Goal: Task Accomplishment & Management: Manage account settings

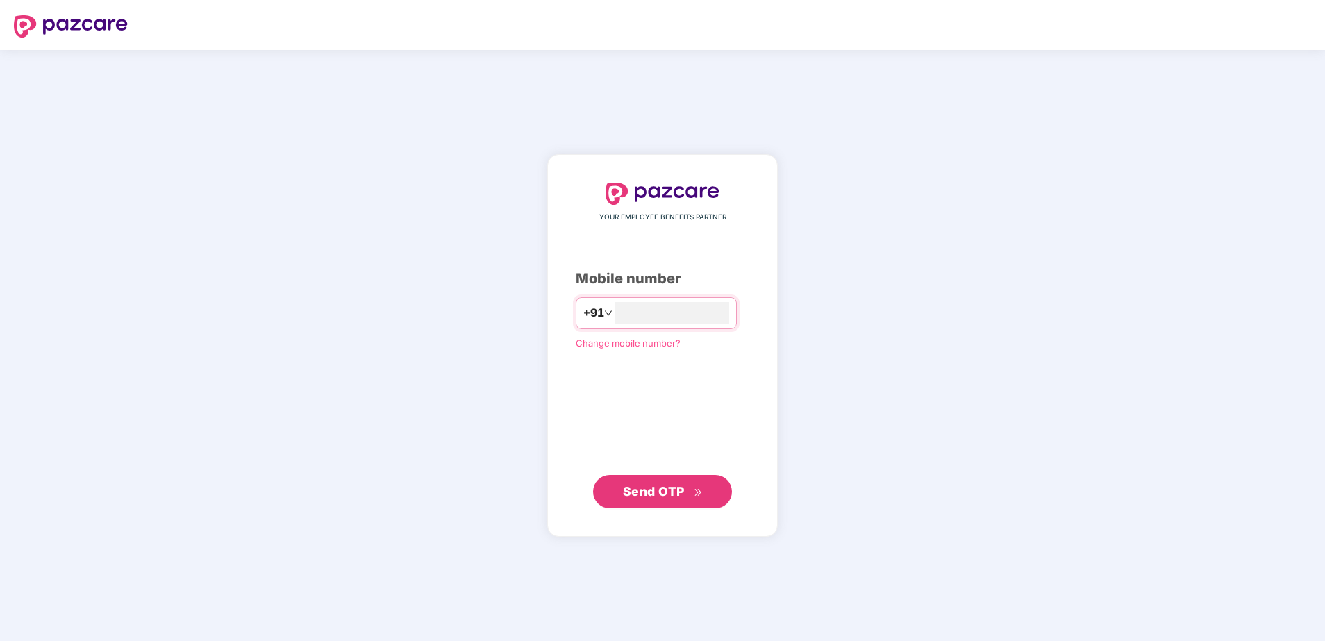
type input "**********"
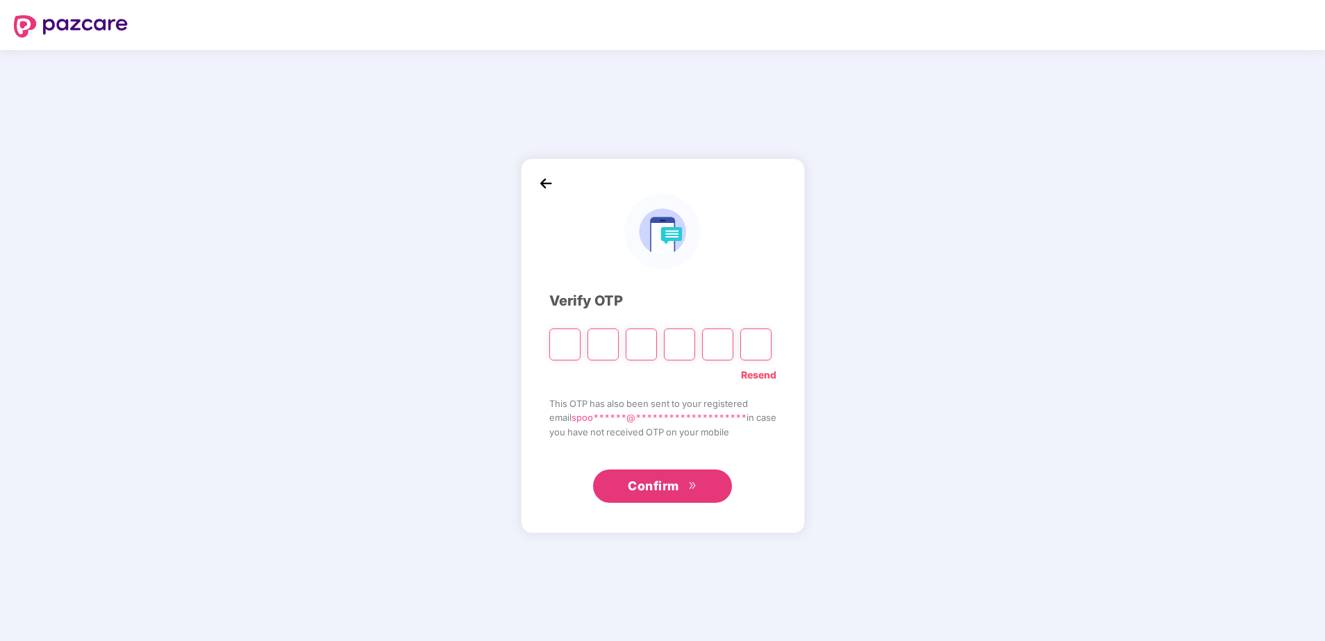
type input "*"
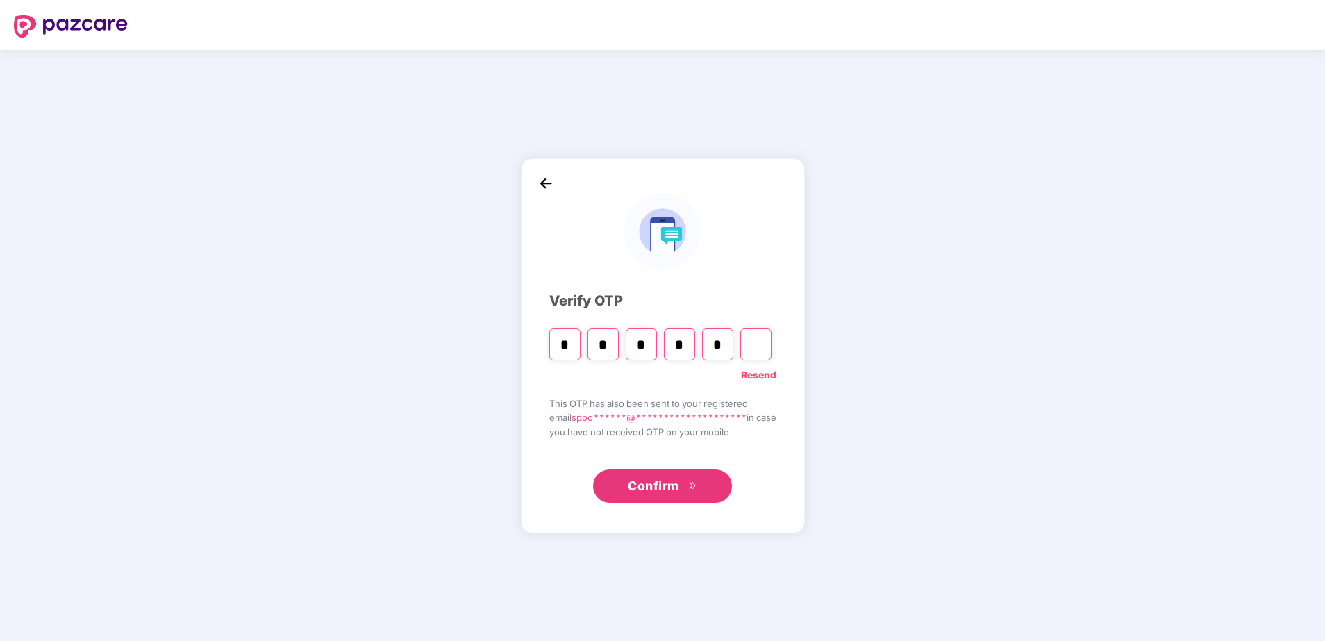
type input "*"
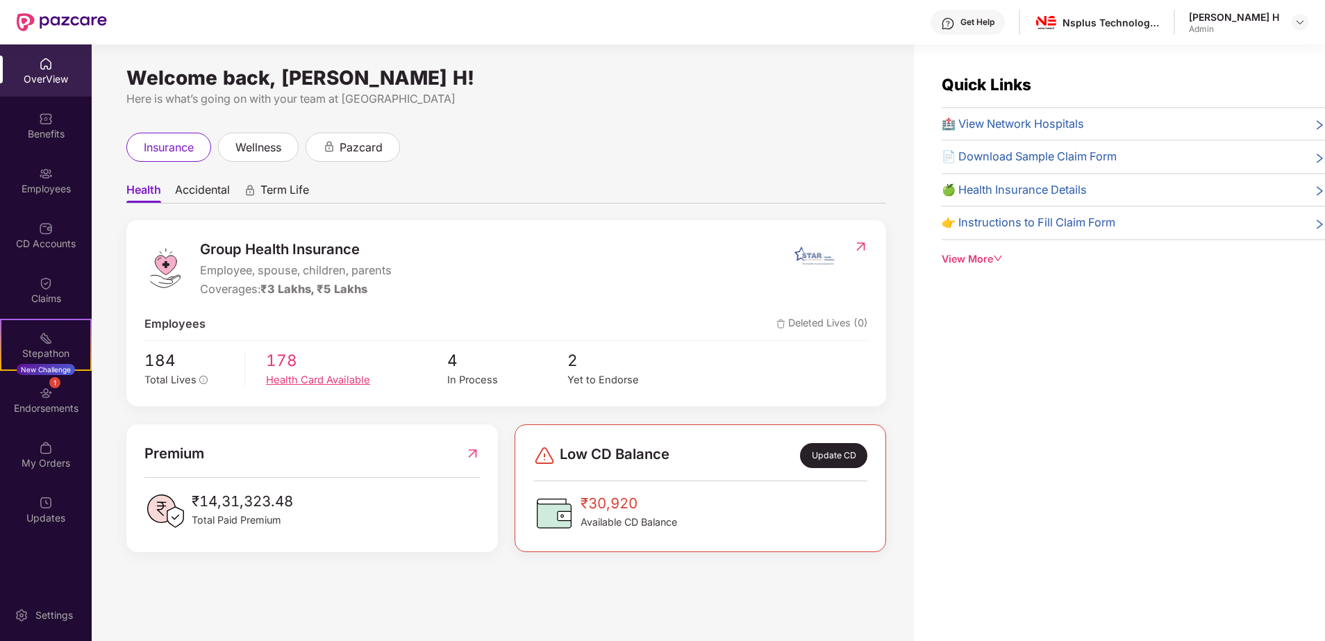
click at [315, 378] on div "Health Card Available" at bounding box center [356, 380] width 181 height 16
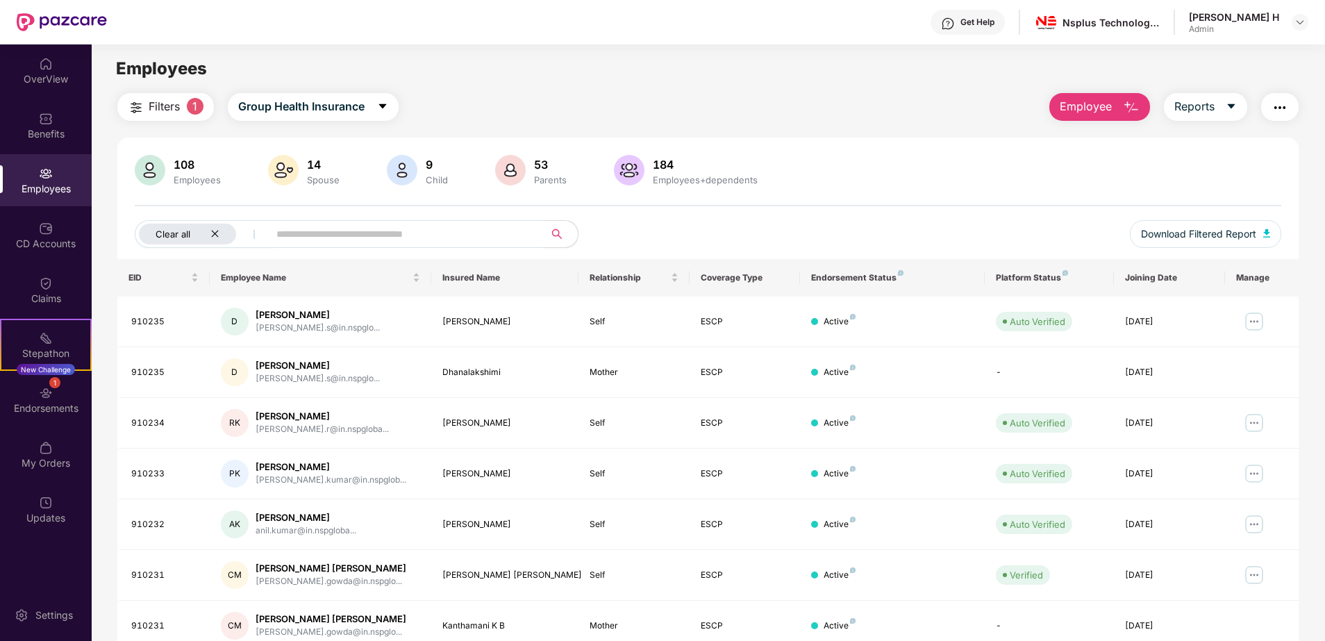
click at [222, 233] on div "Clear all" at bounding box center [187, 234] width 97 height 21
click at [1236, 111] on icon "caret-down" at bounding box center [1231, 106] width 11 height 11
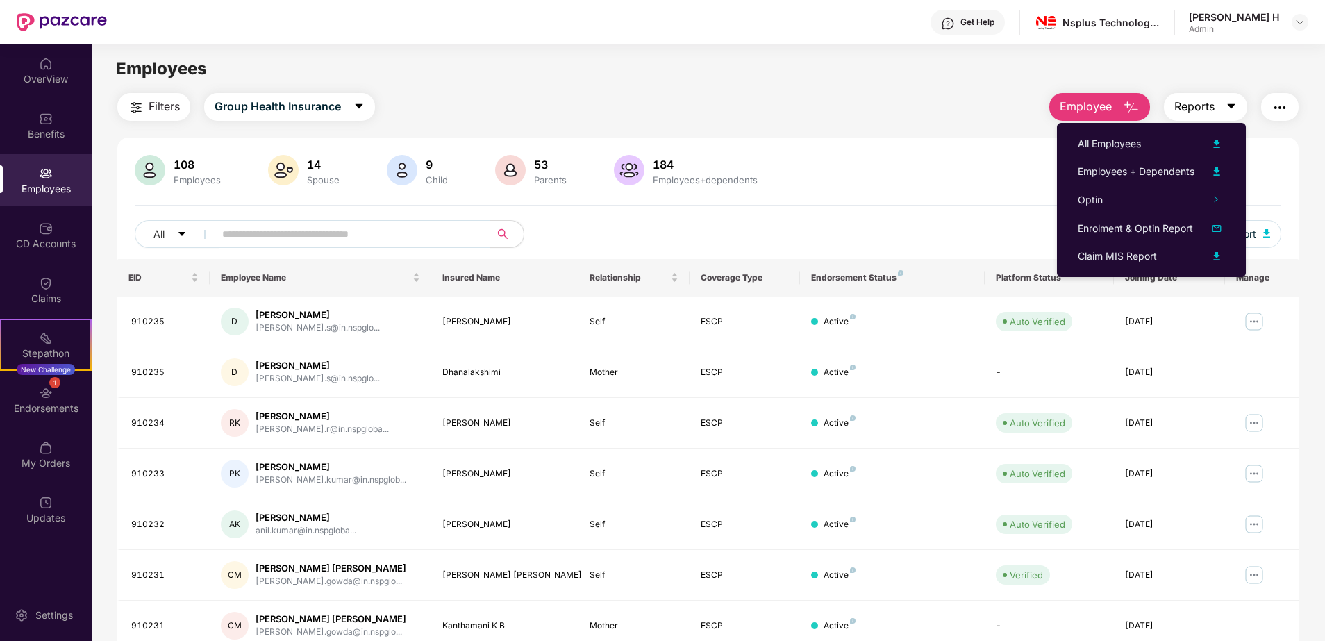
click at [1236, 111] on icon "caret-down" at bounding box center [1231, 106] width 11 height 11
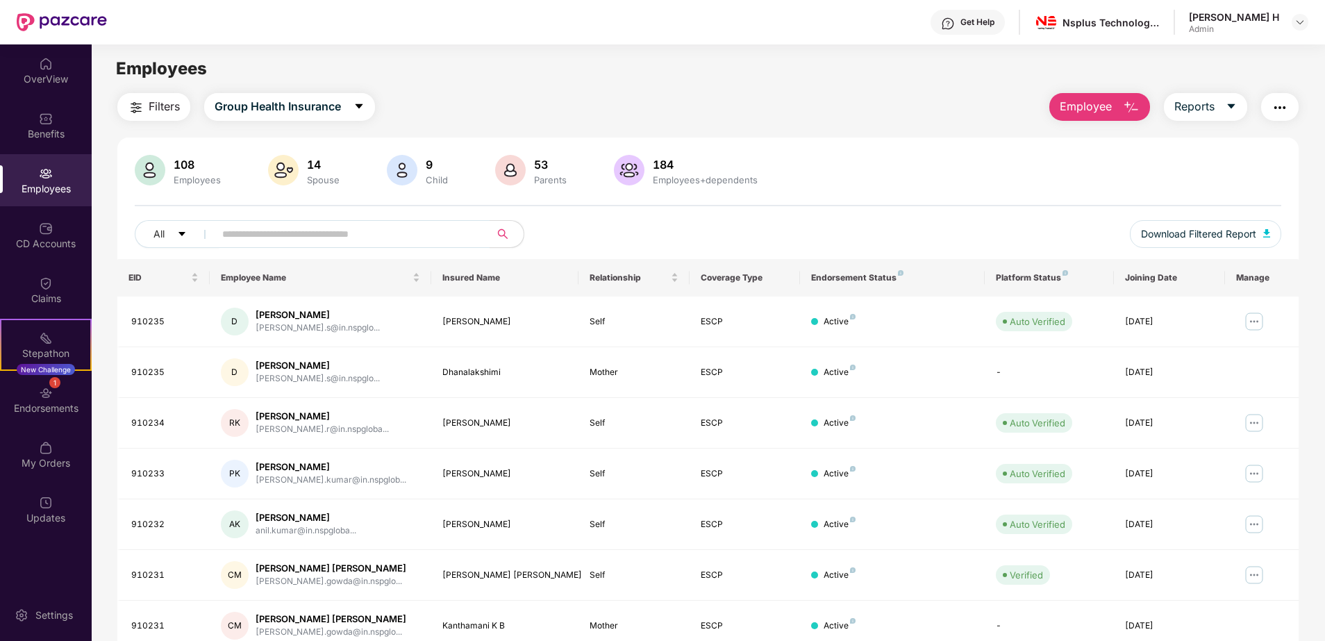
click at [899, 103] on div "Filters Group Health Insurance Employee Reports" at bounding box center [707, 107] width 1181 height 28
